Goal: Ask a question

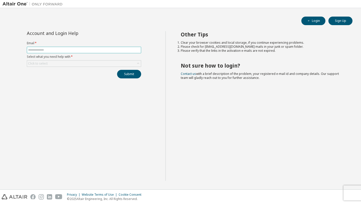
click at [109, 49] on input "text" at bounding box center [84, 50] width 112 height 4
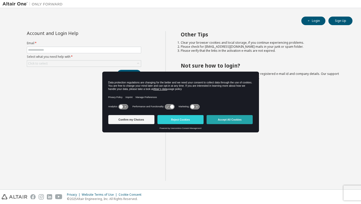
click at [224, 120] on button "Accept All Cookies" at bounding box center [230, 119] width 46 height 9
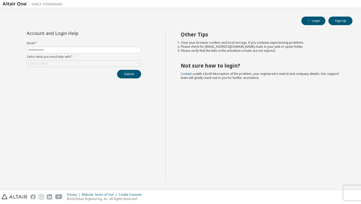
click at [63, 55] on label "Select what you need help with *" at bounding box center [84, 57] width 114 height 4
click at [63, 51] on input "text" at bounding box center [84, 50] width 112 height 4
type input "**********"
click at [57, 62] on div "Click to select" at bounding box center [84, 63] width 114 height 6
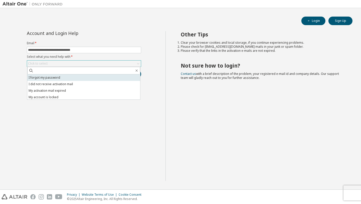
click at [56, 77] on li "I forgot my password" at bounding box center [83, 77] width 113 height 7
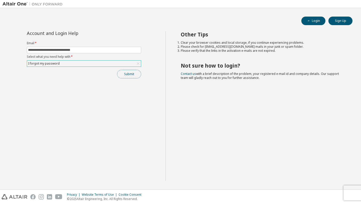
click at [129, 74] on button "Submit" at bounding box center [129, 74] width 24 height 9
click at [132, 76] on button "Submit" at bounding box center [129, 74] width 24 height 9
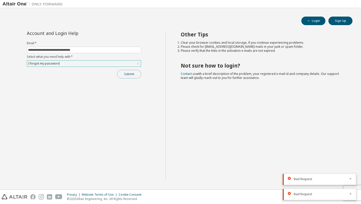
click at [125, 76] on button "Submit" at bounding box center [129, 74] width 24 height 9
click at [117, 63] on div "I forgot my password" at bounding box center [84, 63] width 114 height 6
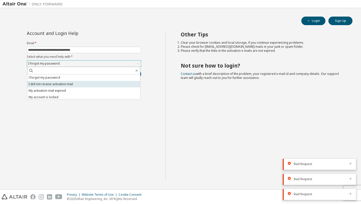
click at [96, 86] on li "I did not receive activation mail" at bounding box center [83, 84] width 113 height 7
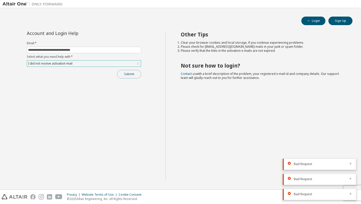
click at [136, 74] on button "Submit" at bounding box center [129, 74] width 24 height 9
click at [117, 63] on div "I did not receive activation mail" at bounding box center [84, 63] width 114 height 6
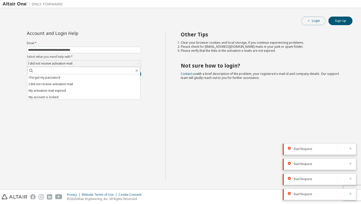
click at [319, 22] on button "Login" at bounding box center [313, 21] width 24 height 9
